Goal: Task Accomplishment & Management: Use online tool/utility

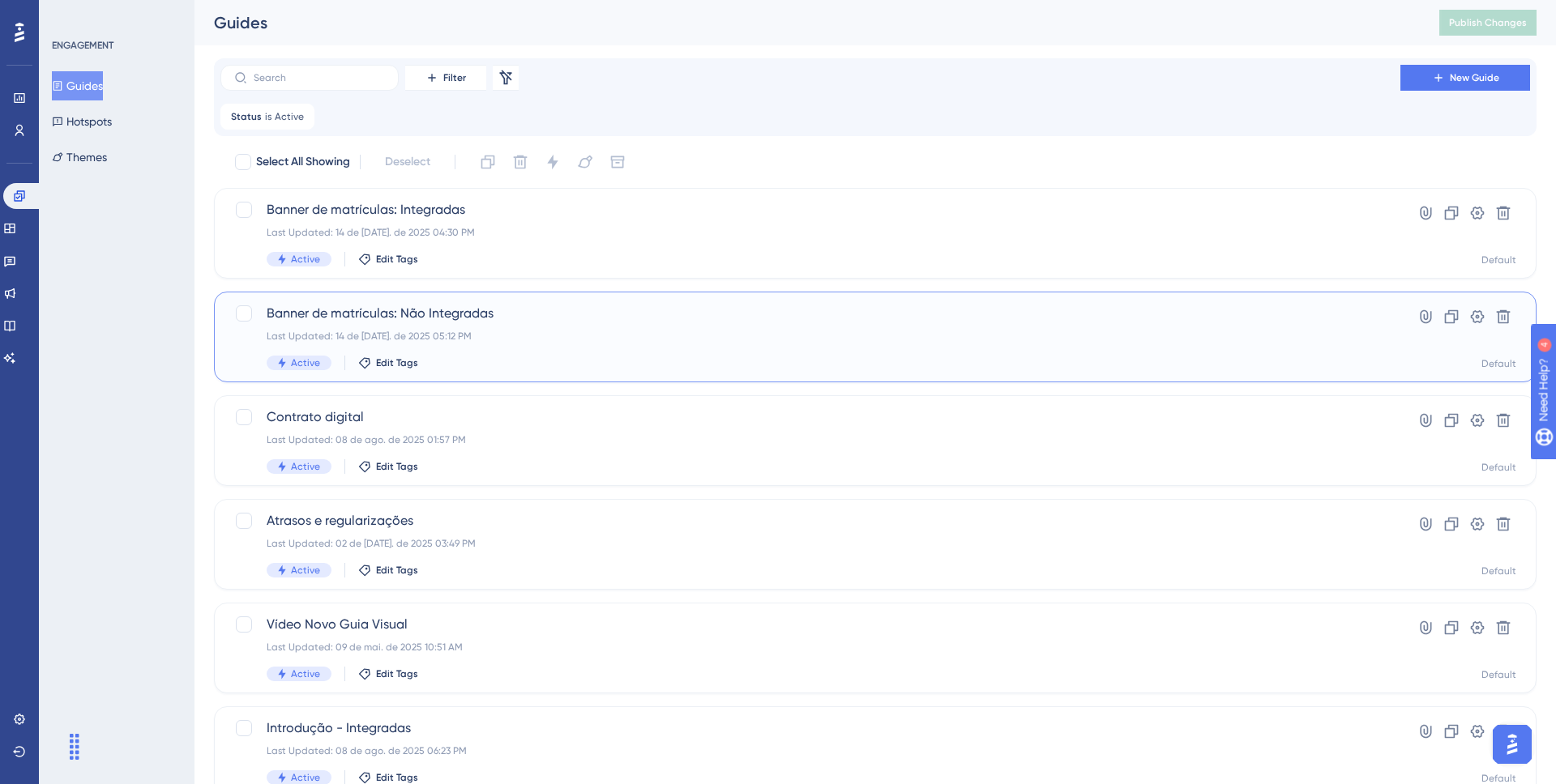
click at [447, 316] on span "Banner de matrículas: Não Integradas" at bounding box center [810, 314] width 1088 height 20
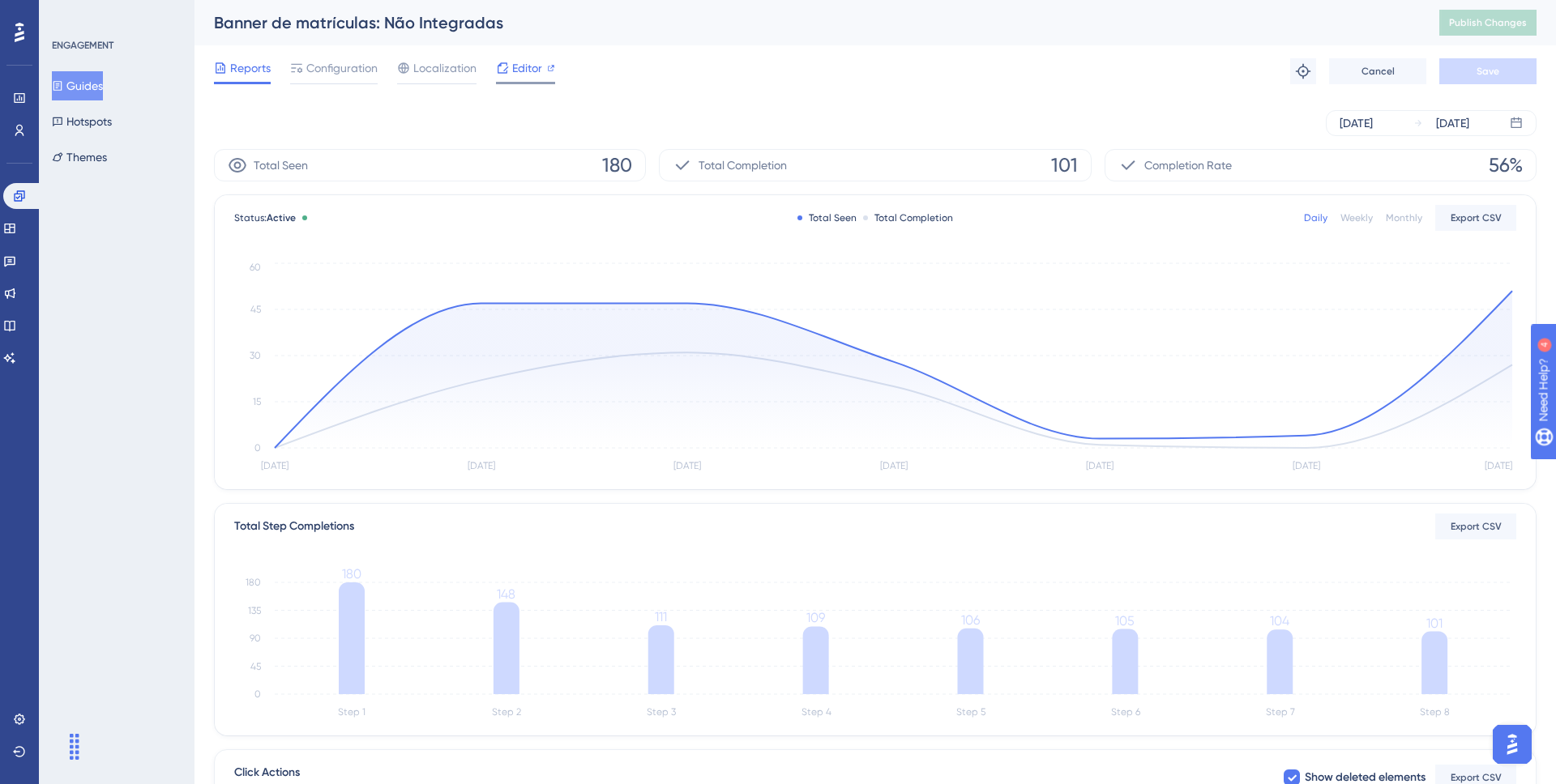
click at [516, 72] on span "Editor" at bounding box center [527, 68] width 30 height 20
click at [74, 63] on div "ENGAGEMENT Guides Hotspots Themes" at bounding box center [117, 105] width 131 height 133
click at [74, 82] on button "Guides" at bounding box center [77, 86] width 51 height 29
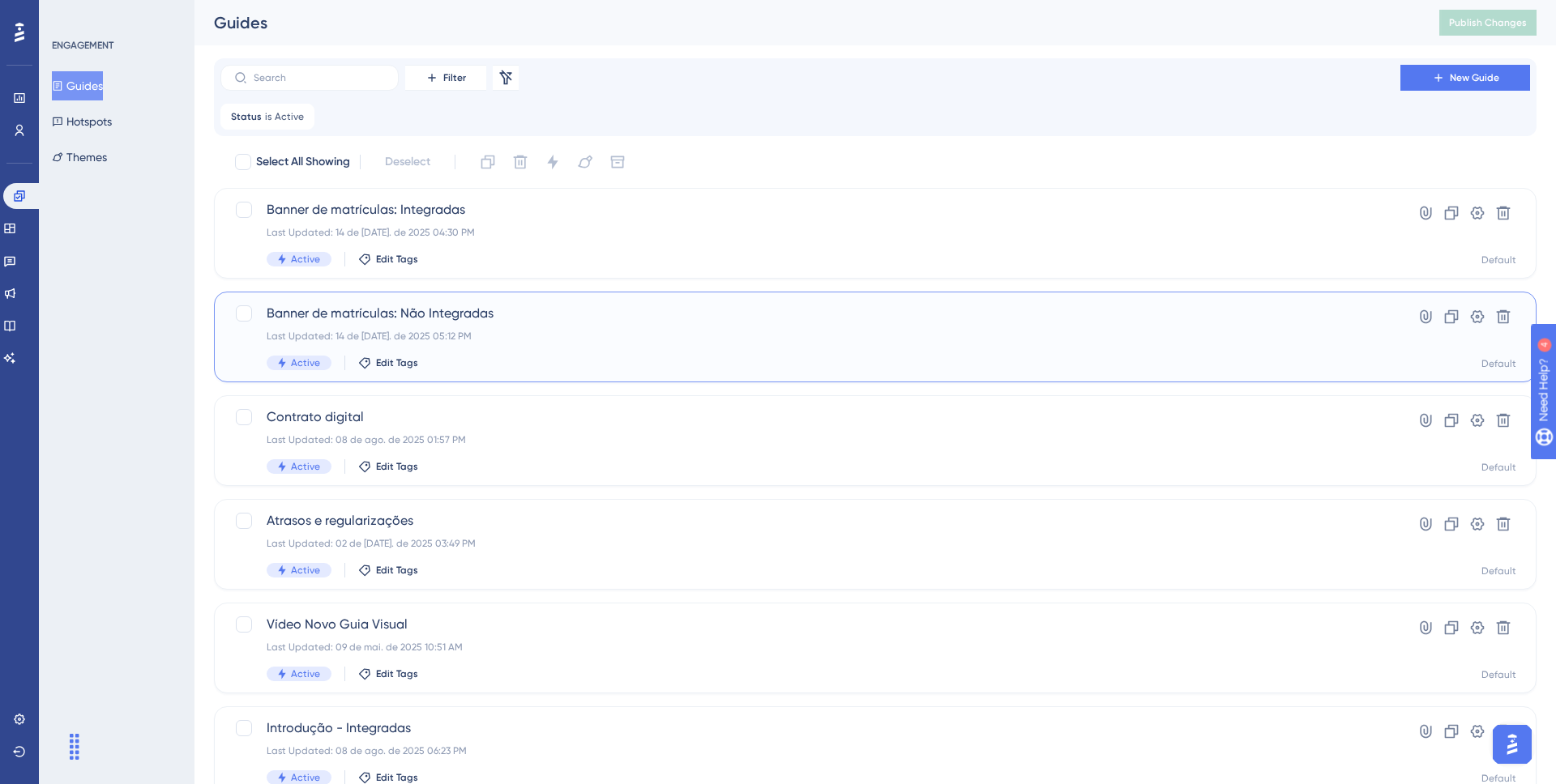
click at [428, 307] on span "Banner de matrículas: Não Integradas" at bounding box center [810, 314] width 1088 height 20
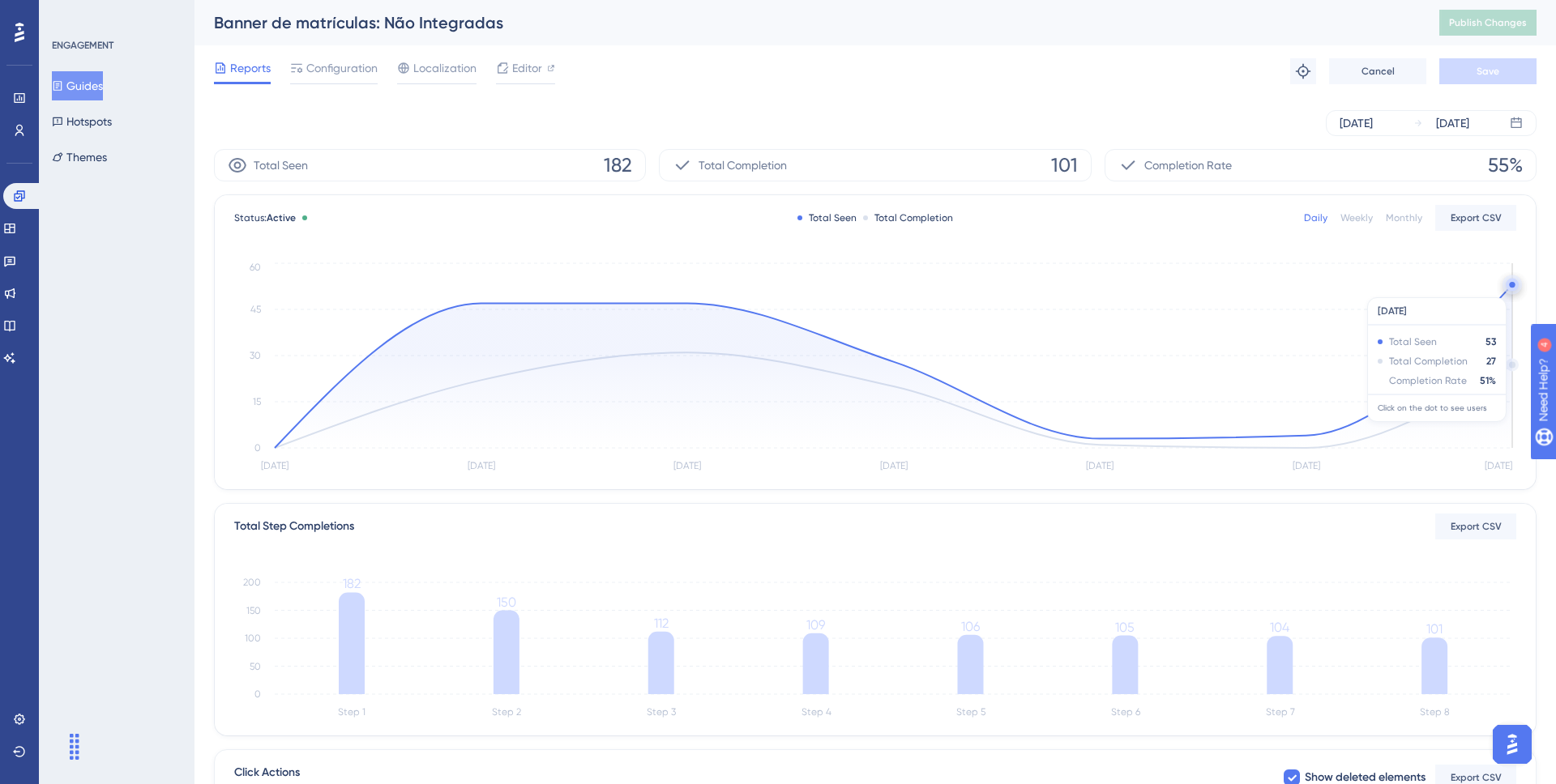
click at [1509, 289] on circle at bounding box center [1512, 284] width 13 height 13
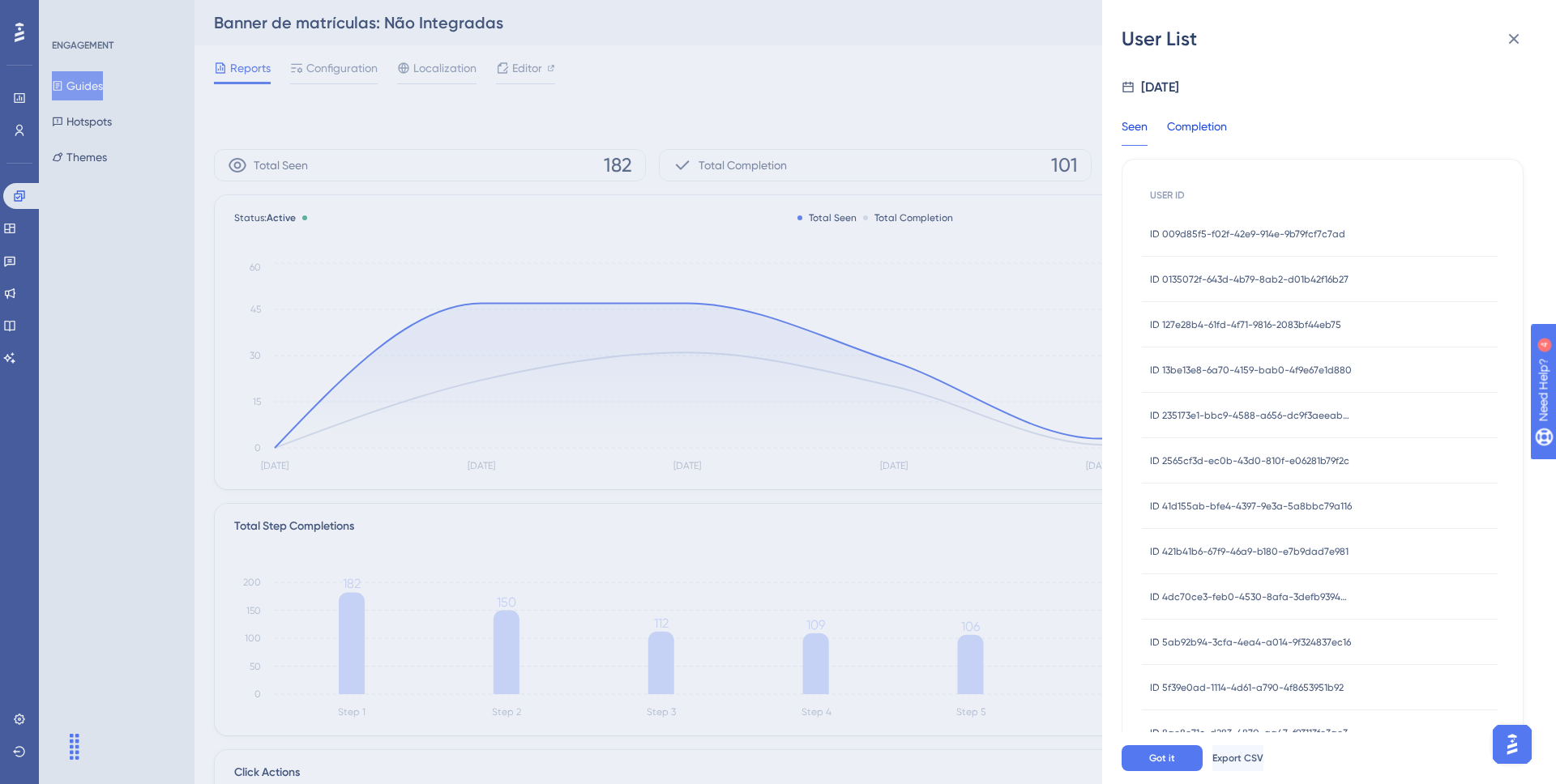
click at [1189, 126] on div "Completion" at bounding box center [1197, 131] width 60 height 29
click at [1135, 125] on div "Seen" at bounding box center [1134, 131] width 26 height 29
click at [1259, 754] on span "Export CSV" at bounding box center [1240, 758] width 51 height 13
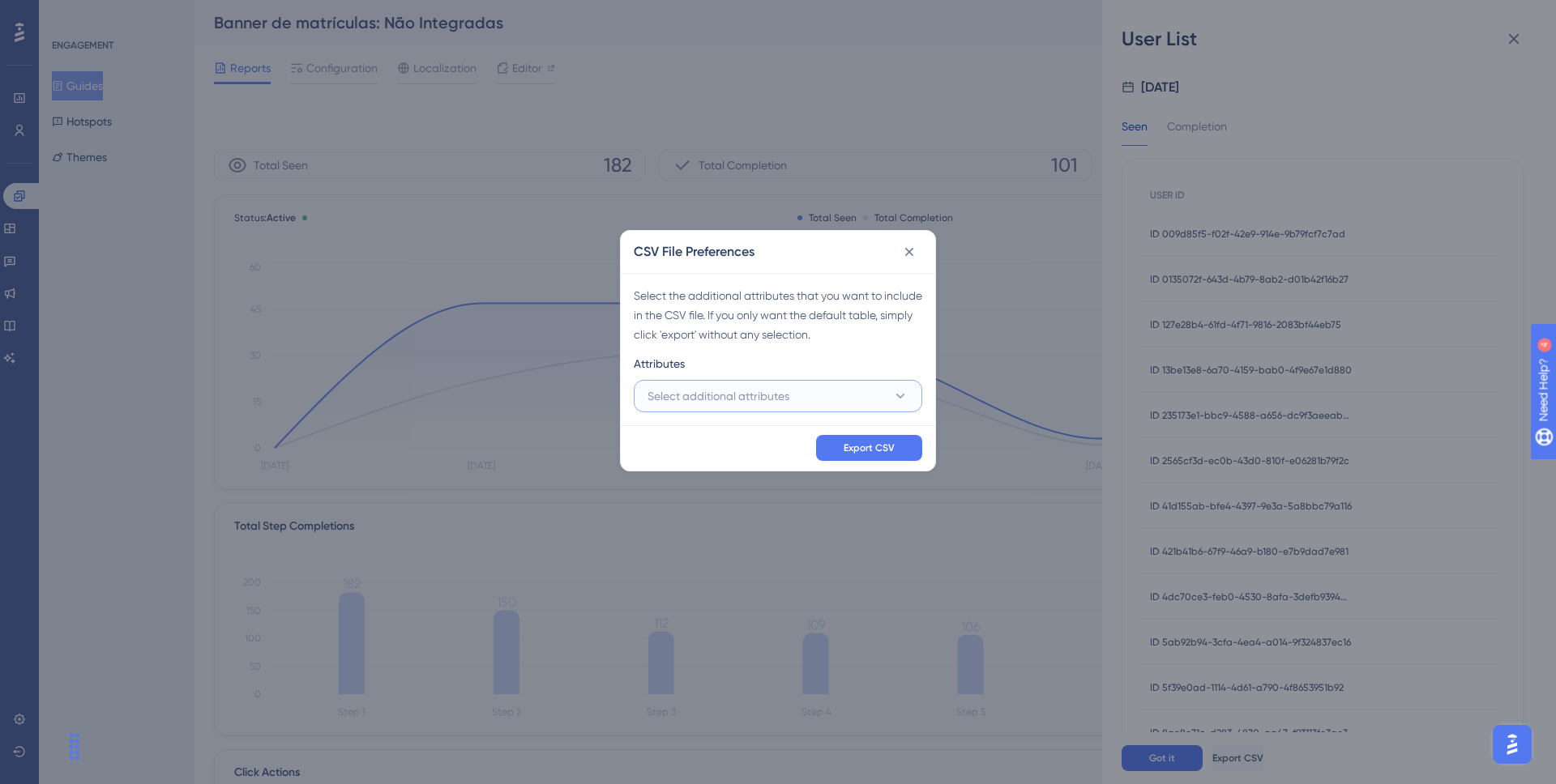
click at [847, 385] on button "Select additional attributes" at bounding box center [778, 396] width 289 height 33
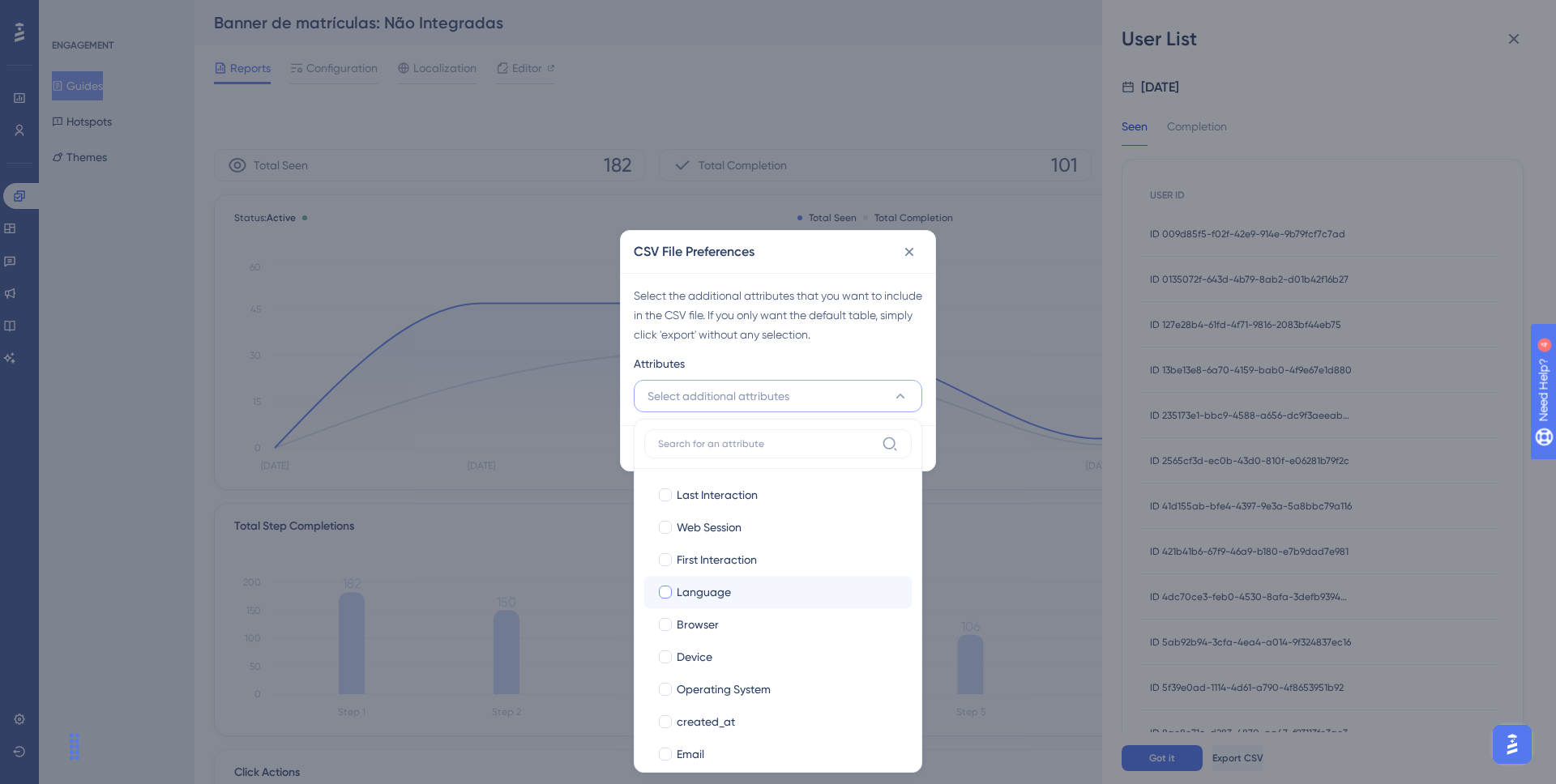
scroll to position [83, 0]
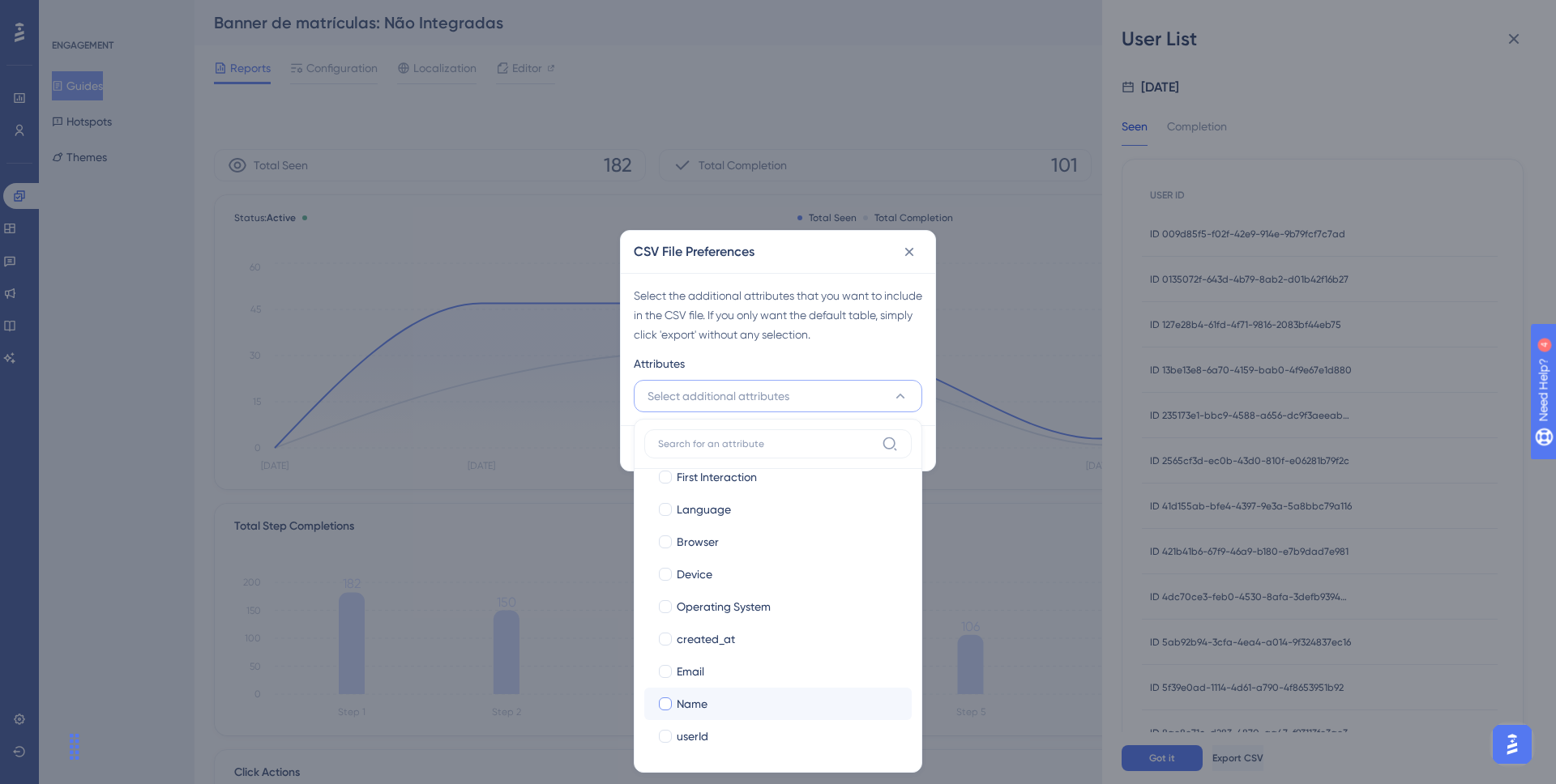
click at [716, 694] on div "Name" at bounding box center [788, 704] width 222 height 20
checkbox input "true"
click at [712, 682] on label "Email Email" at bounding box center [778, 672] width 267 height 33
click at [666, 754] on input "Email" at bounding box center [666, 754] width 1 height 1
click at [712, 738] on div "userId" at bounding box center [788, 736] width 222 height 20
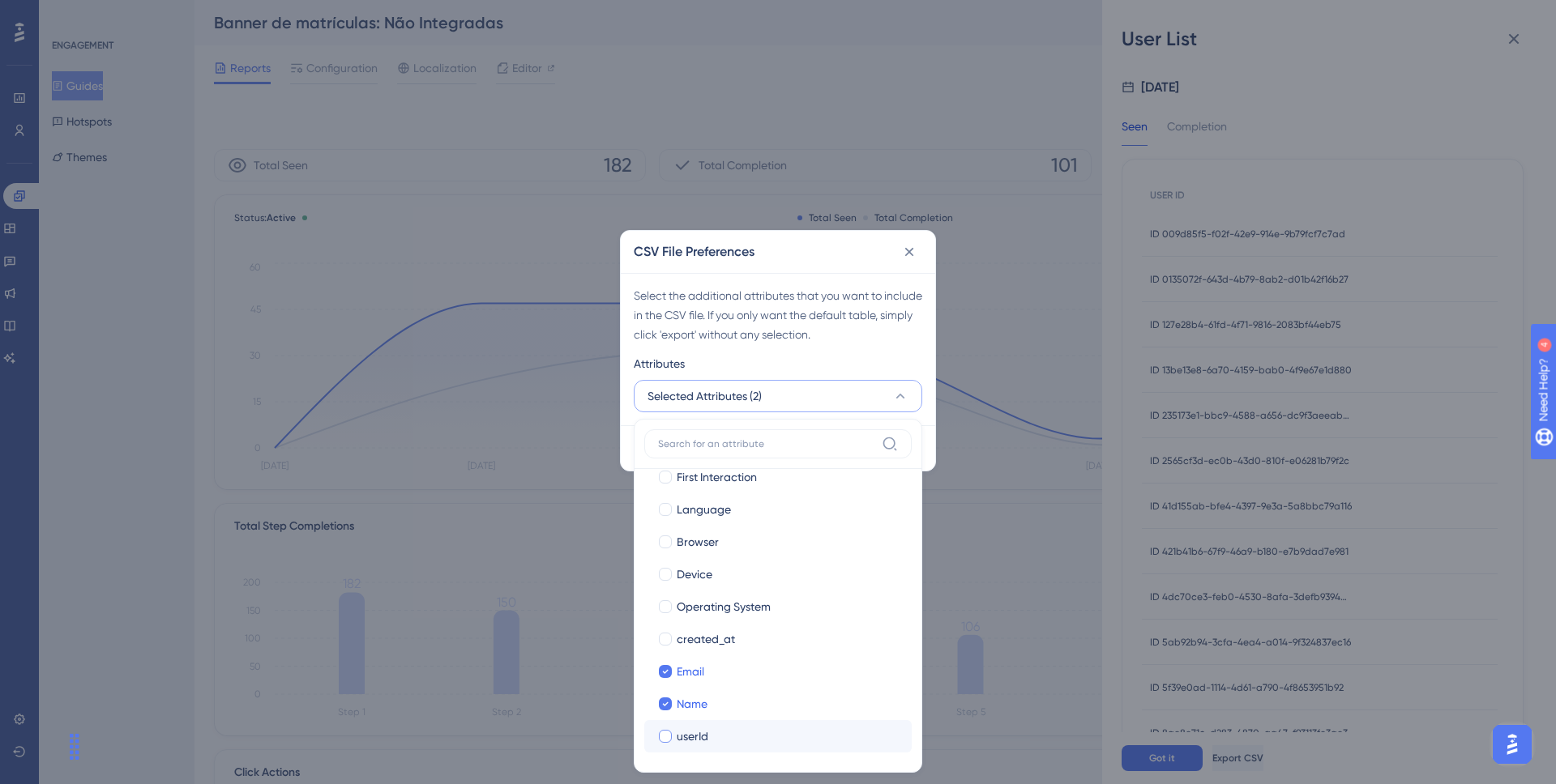
checkbox input "true"
click at [817, 345] on div "Select the additional attributes that you want to include in the CSV file. If y…" at bounding box center [778, 349] width 315 height 152
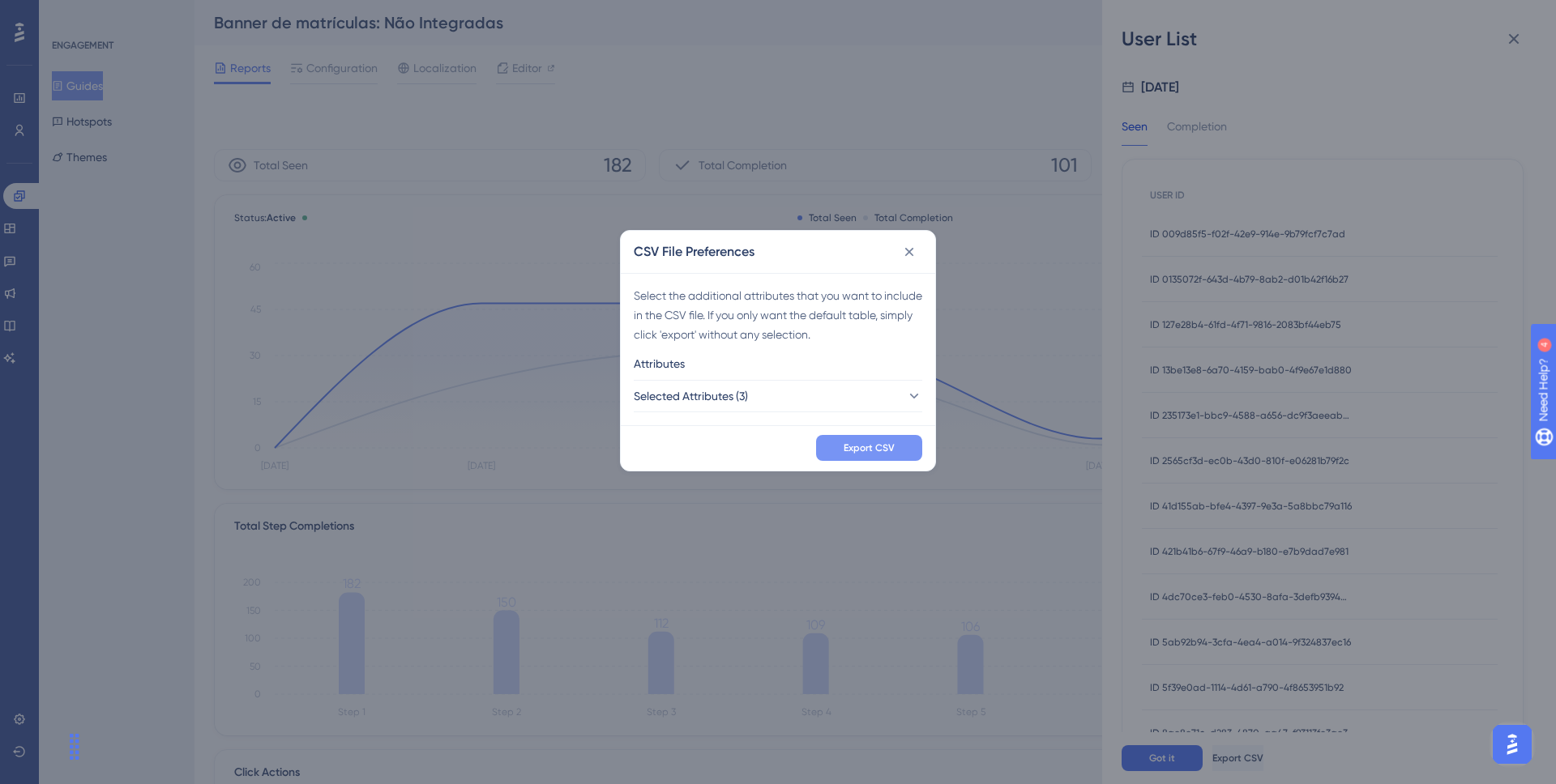
click at [865, 451] on span "Export CSV" at bounding box center [869, 447] width 51 height 13
